Goal: Information Seeking & Learning: Find contact information

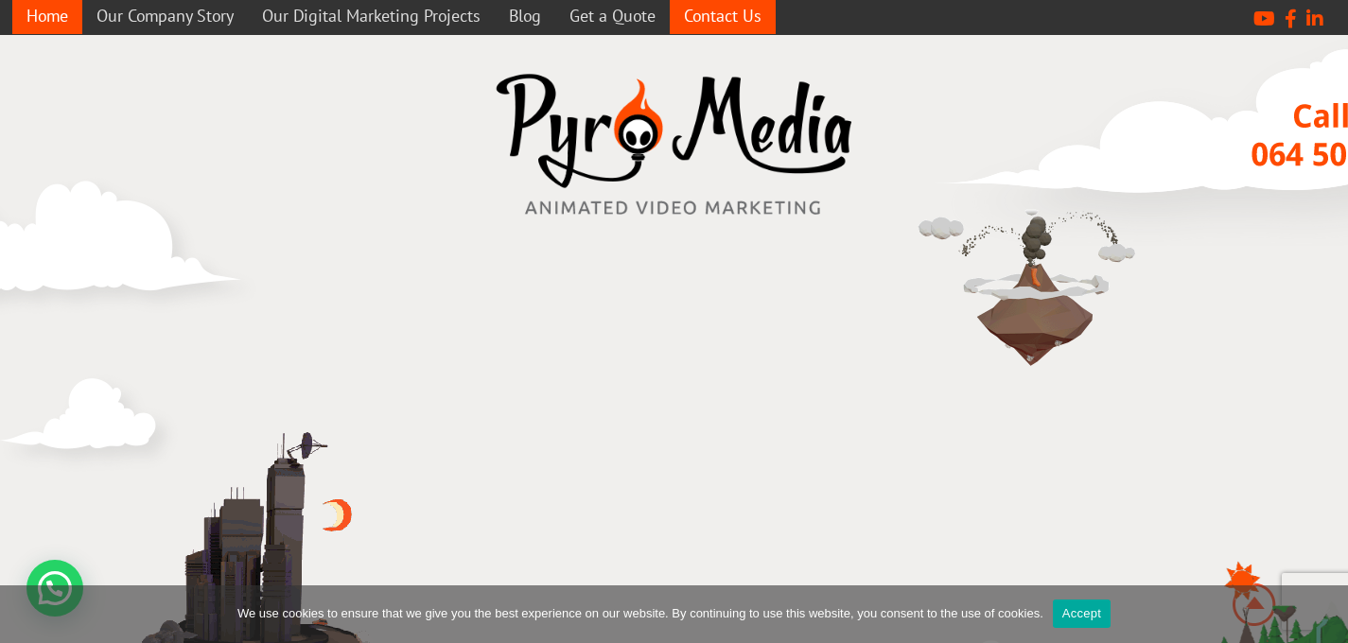
click at [761, 9] on link "Contact Us" at bounding box center [723, 15] width 106 height 37
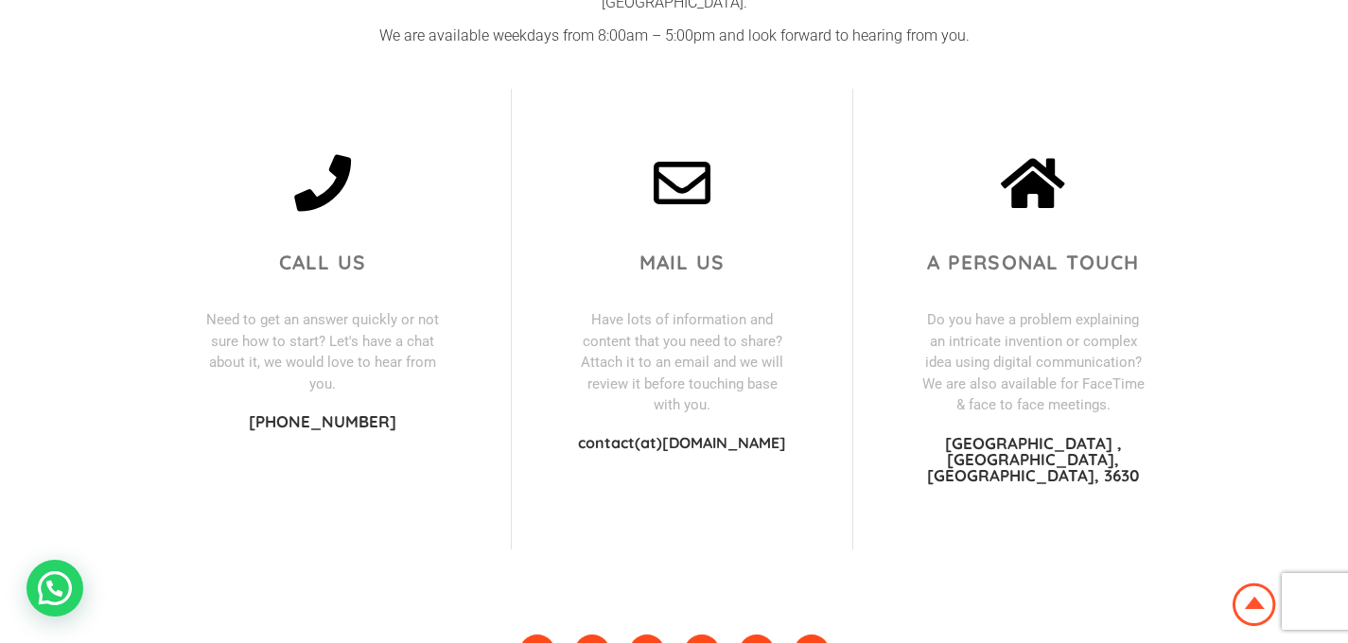
scroll to position [576, 0]
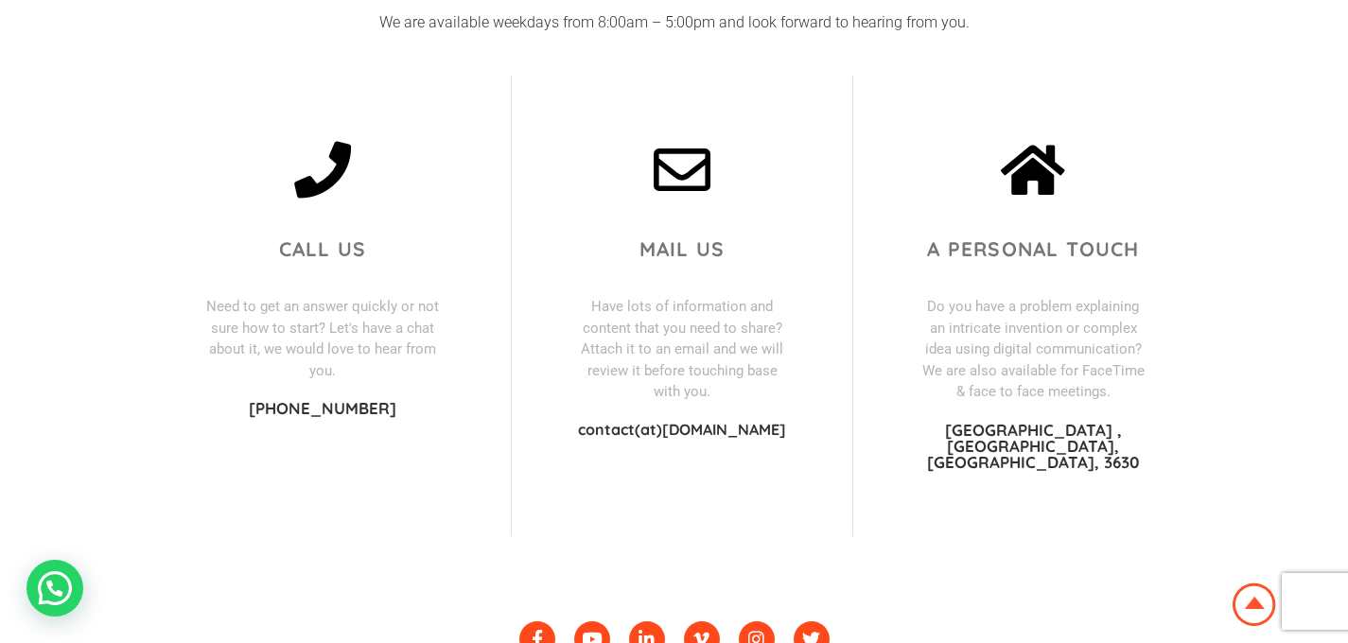
drag, startPoint x: 786, startPoint y: 415, endPoint x: 575, endPoint y: 417, distance: 210.9
click at [575, 417] on div "Mail us Have lots of information and content that you need to share? Attach it …" at bounding box center [682, 306] width 341 height 461
copy p "contact(at)[DOMAIN_NAME]"
